Goal: Task Accomplishment & Management: Use online tool/utility

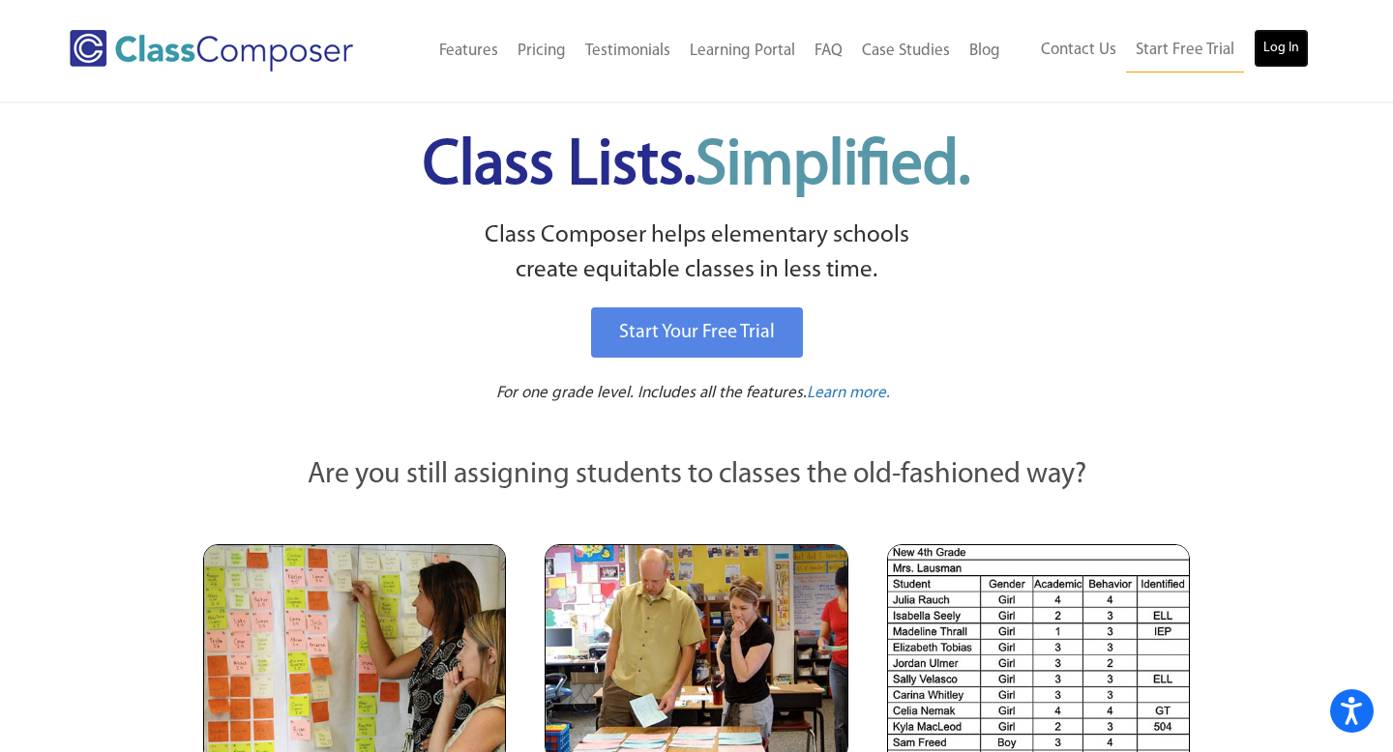
click at [1291, 44] on link "Log In" at bounding box center [1280, 48] width 55 height 39
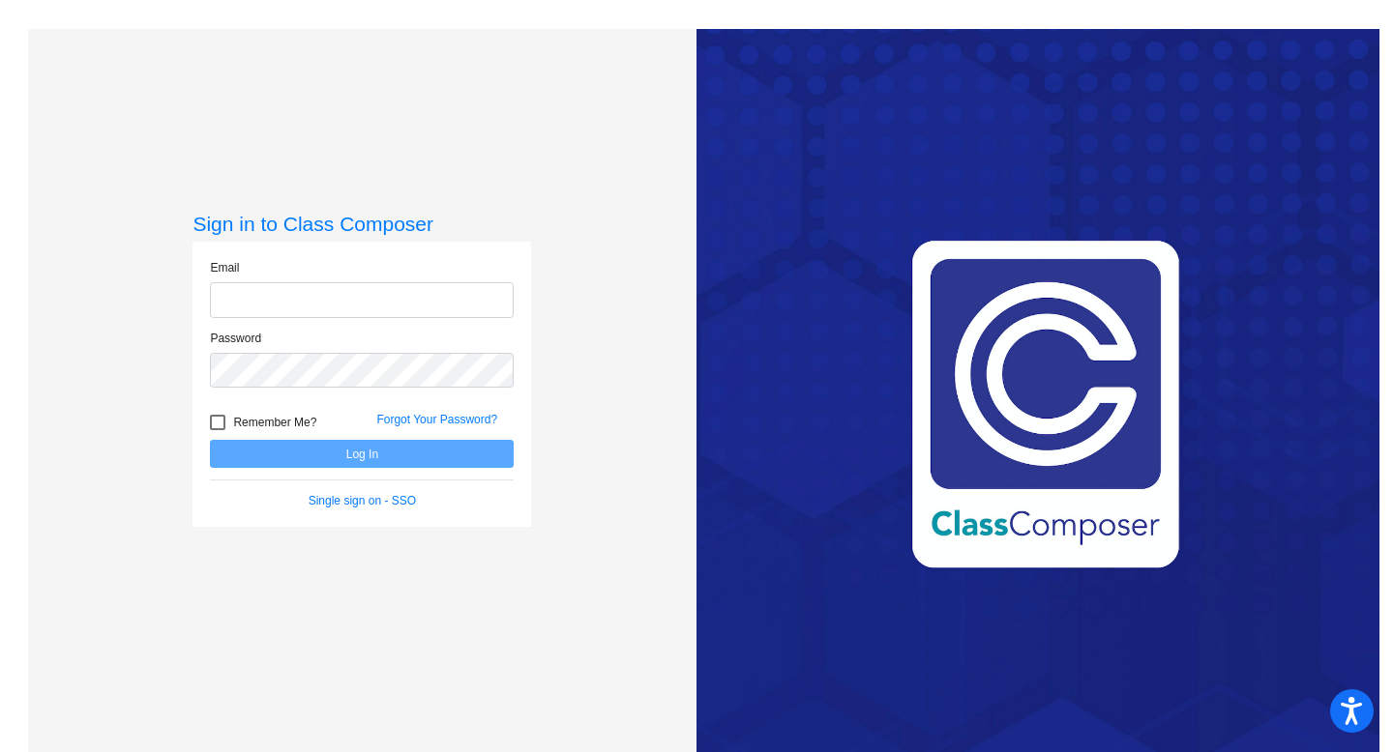
type input "claudia.divito@svusd.org"
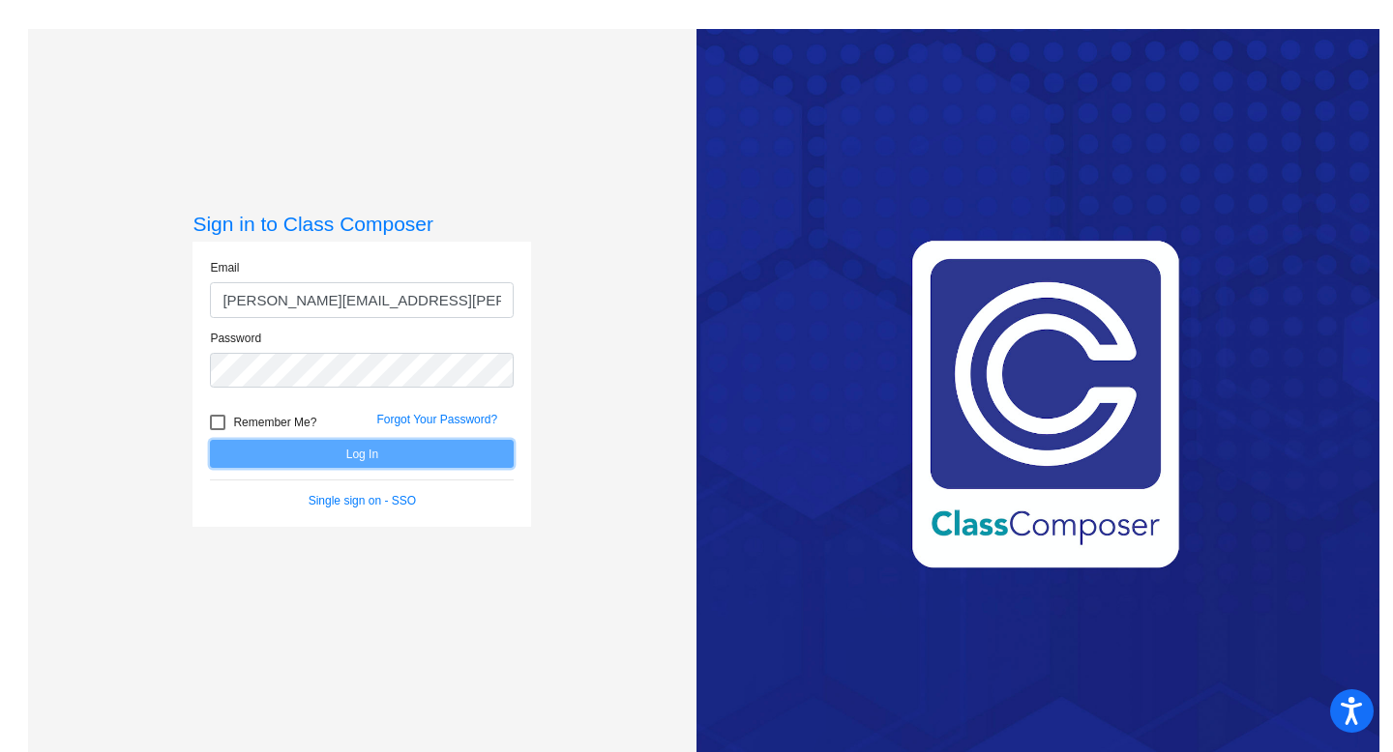
click at [338, 456] on button "Log In" at bounding box center [362, 454] width 304 height 28
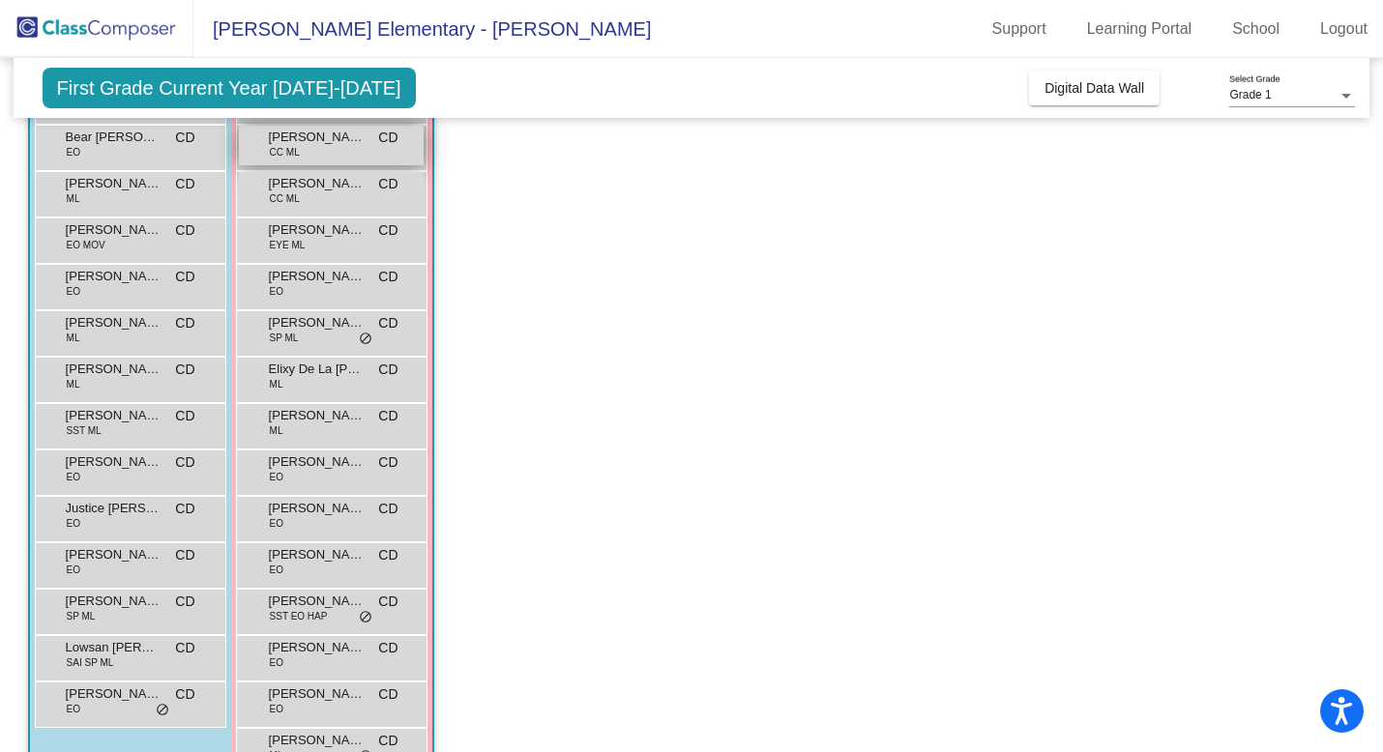
scroll to position [284, 0]
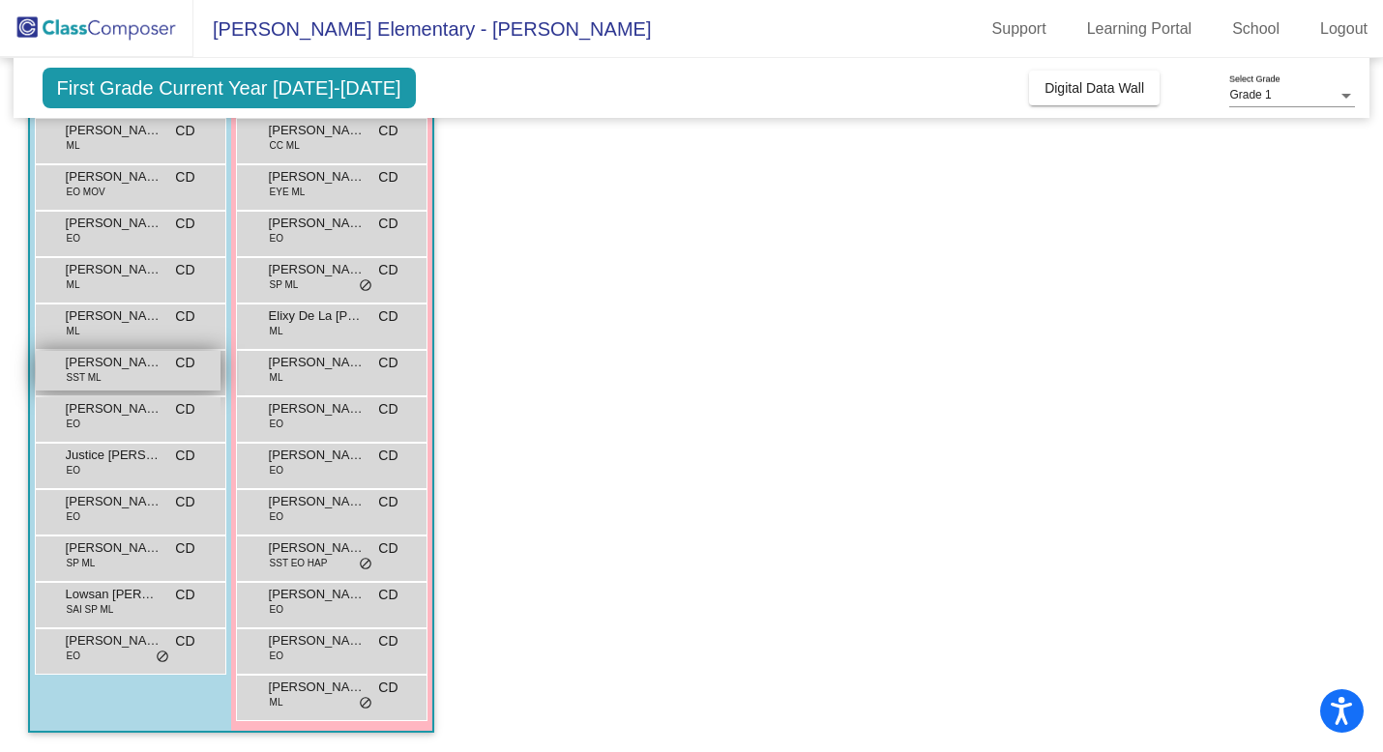
click at [98, 373] on span "SST ML" at bounding box center [84, 377] width 35 height 15
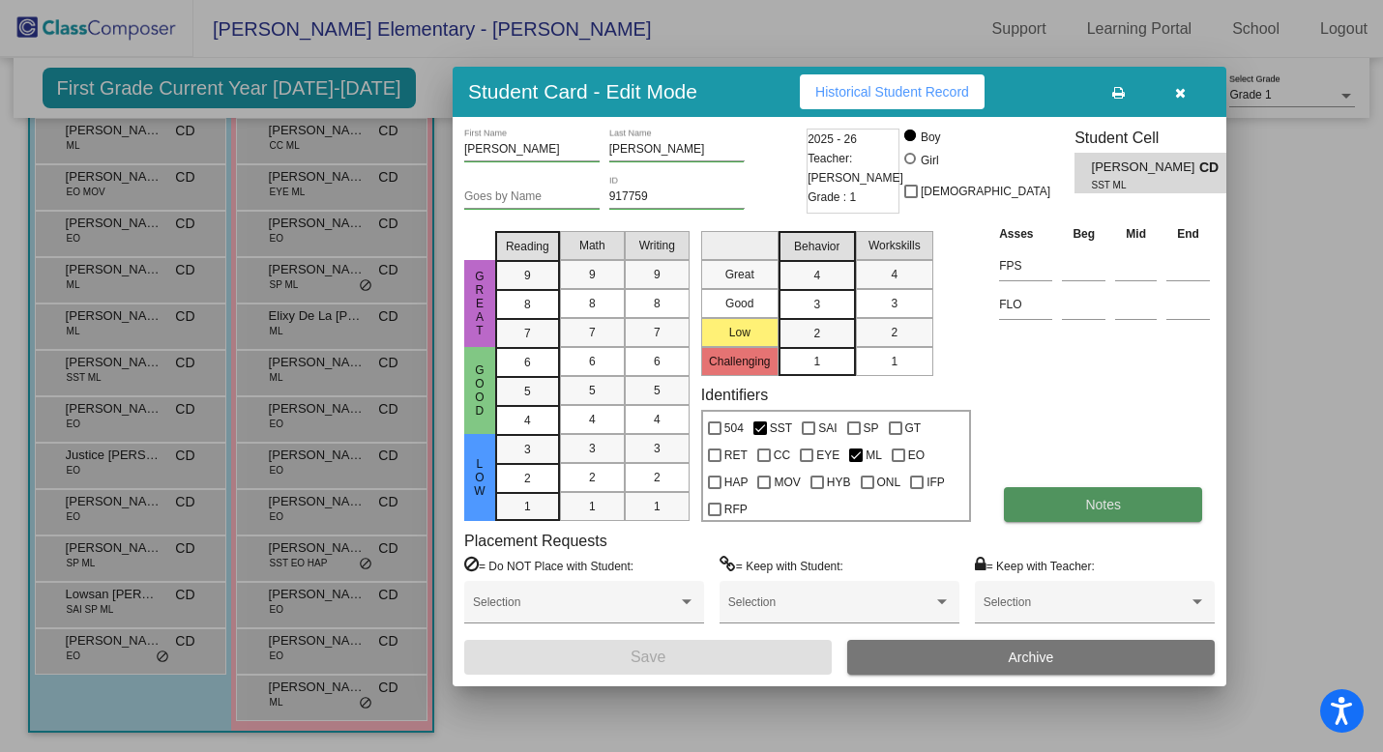
click at [1148, 510] on button "Notes" at bounding box center [1103, 504] width 198 height 35
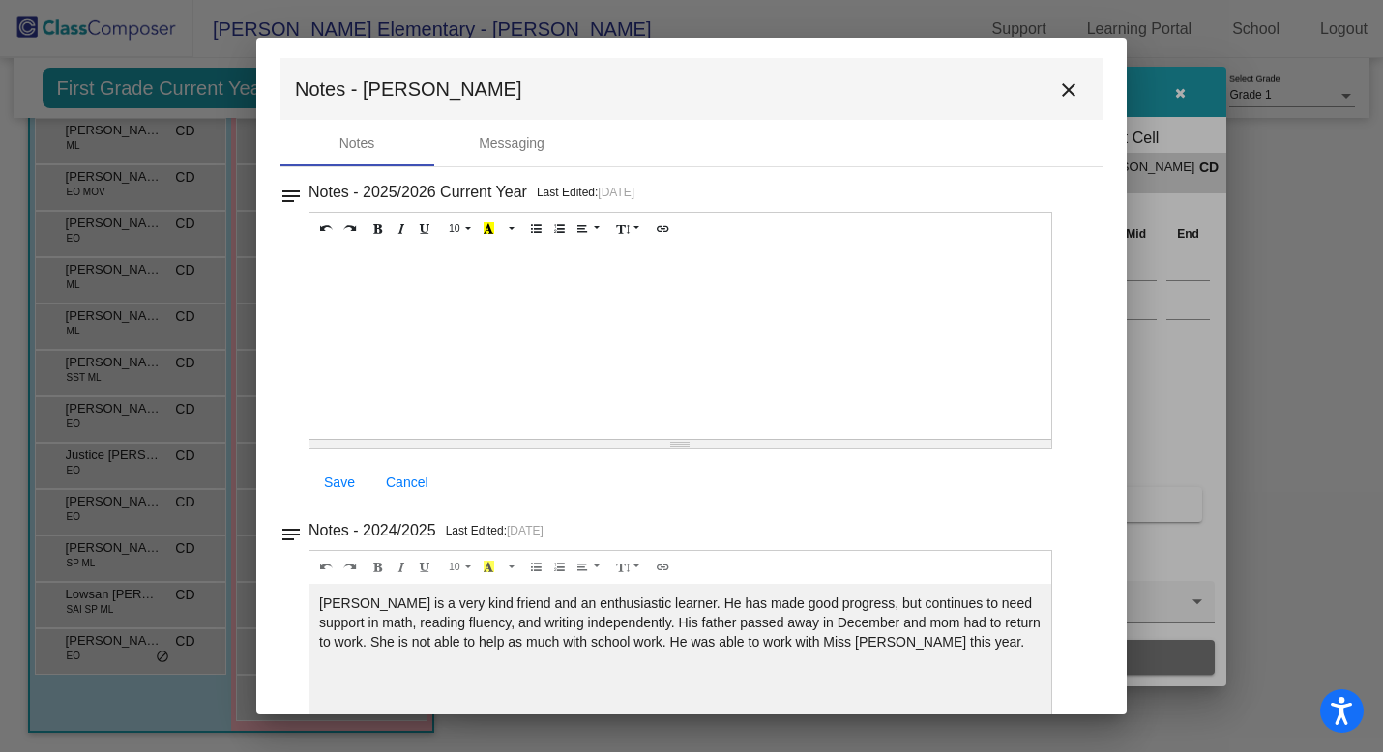
scroll to position [0, 0]
click at [1057, 92] on mat-icon "close" at bounding box center [1068, 92] width 23 height 23
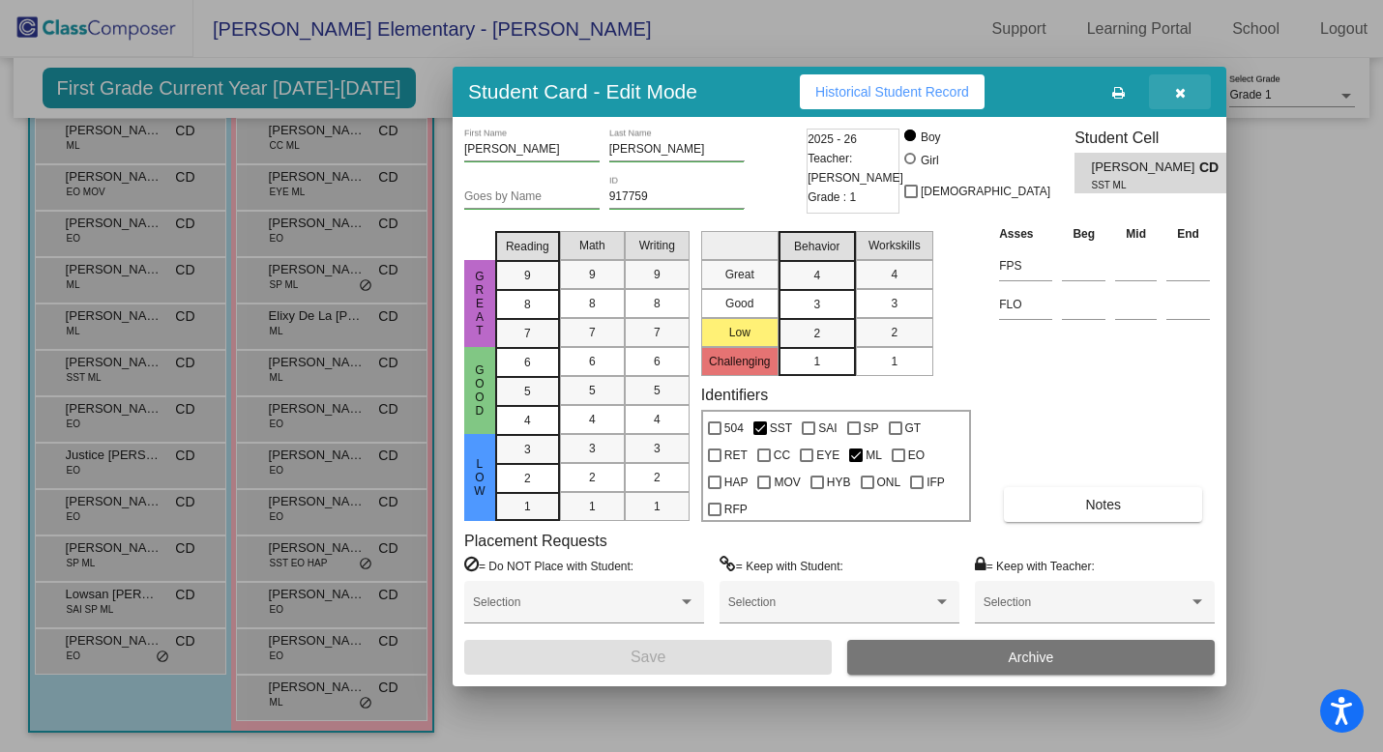
click at [1182, 93] on icon "button" at bounding box center [1180, 93] width 11 height 14
